Goal: Contribute content: Contribute content

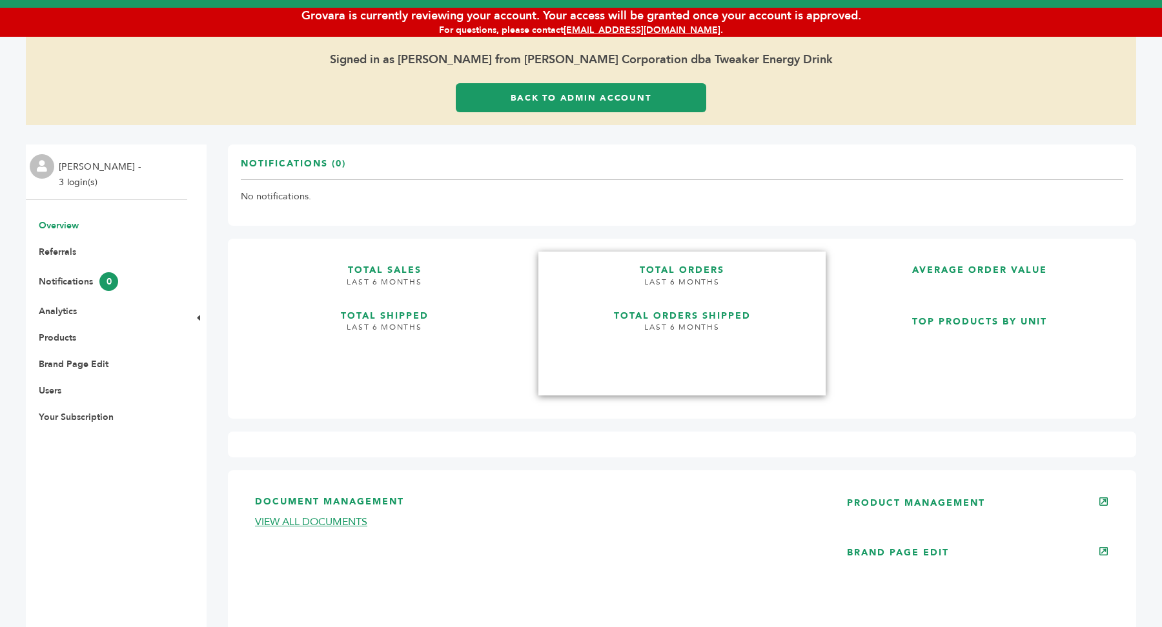
scroll to position [66, 0]
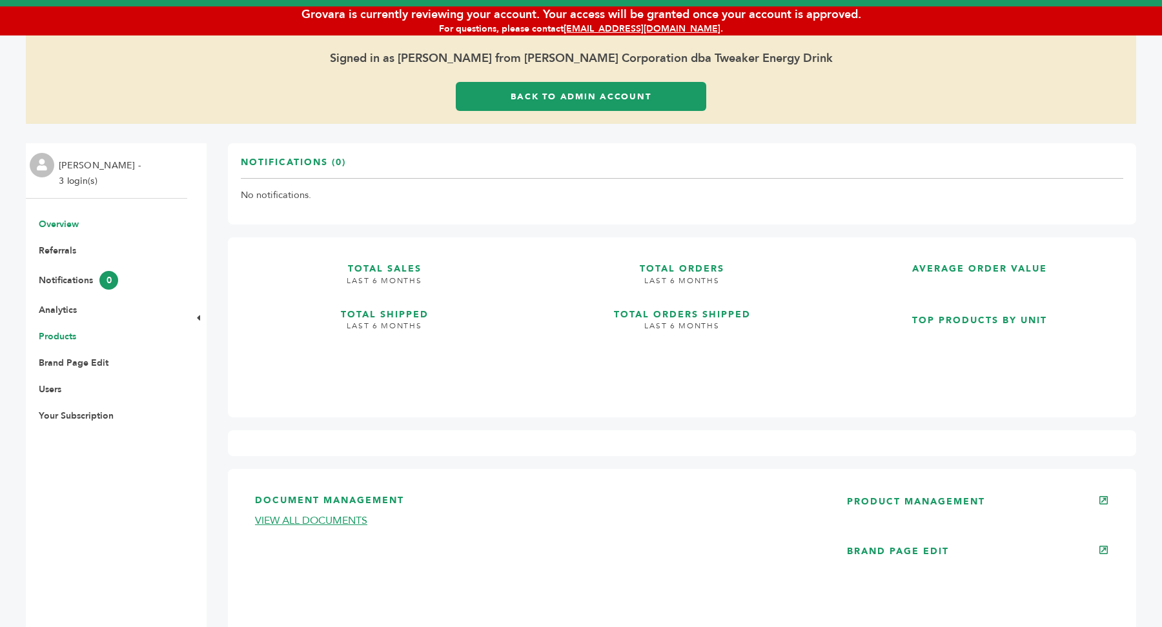
click at [60, 338] on link "Products" at bounding box center [57, 336] width 37 height 12
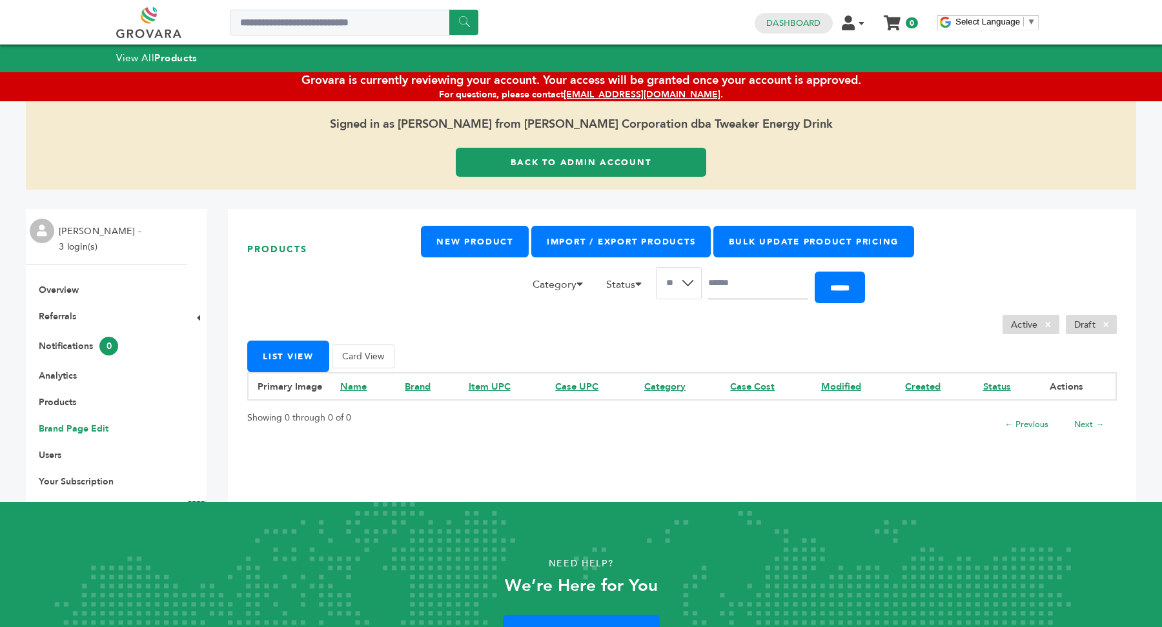
click at [96, 428] on link "Brand Page Edit" at bounding box center [74, 429] width 70 height 12
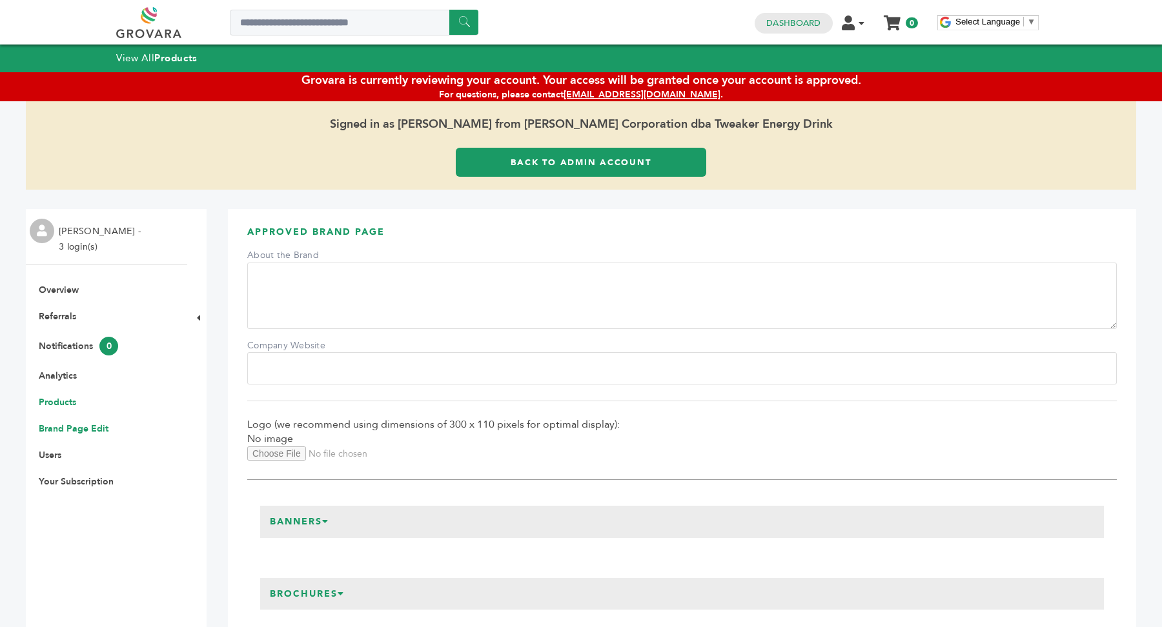
click at [63, 406] on link "Products" at bounding box center [57, 402] width 37 height 12
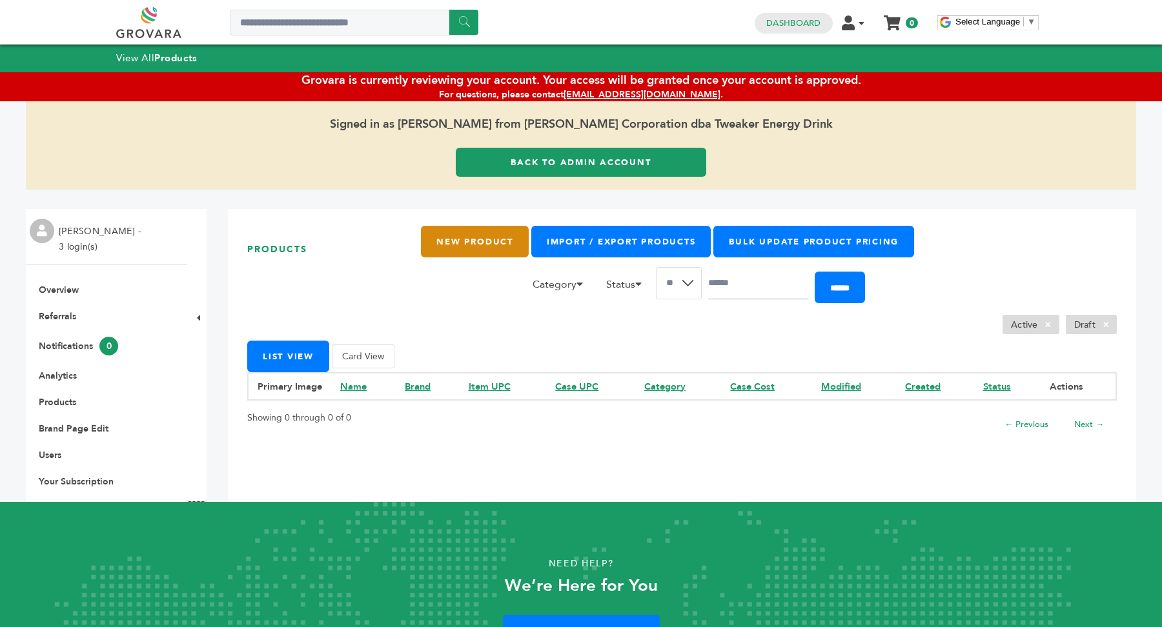
click at [463, 237] on link "New Product" at bounding box center [474, 242] width 107 height 32
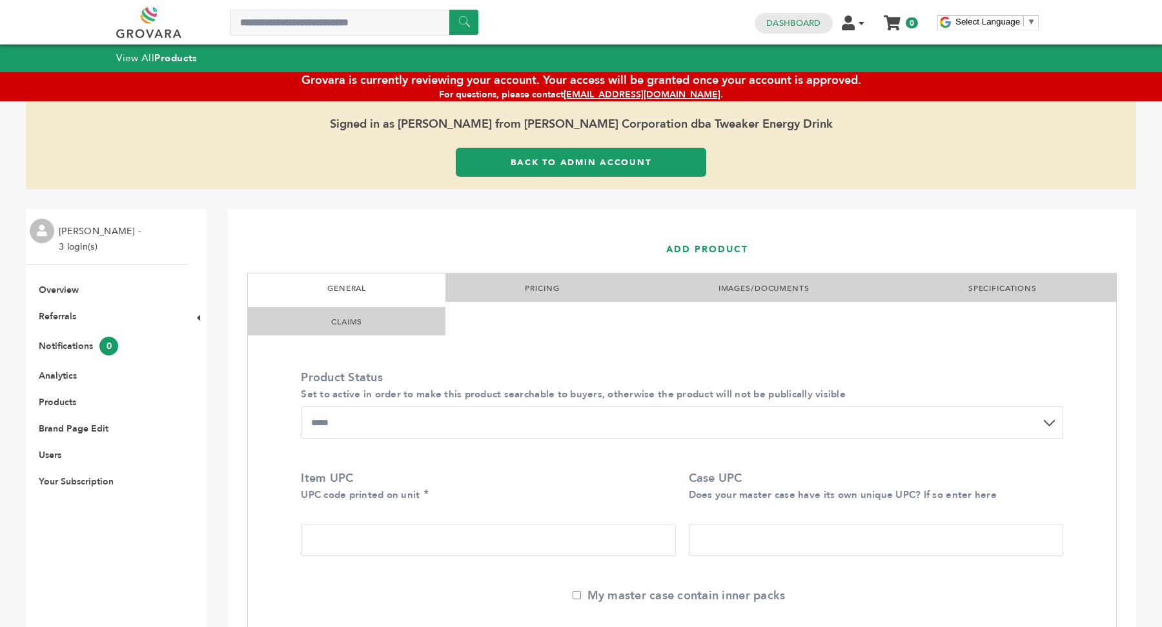
click at [638, 150] on link "Back to Admin Account" at bounding box center [581, 162] width 250 height 29
